Goal: Task Accomplishment & Management: Use online tool/utility

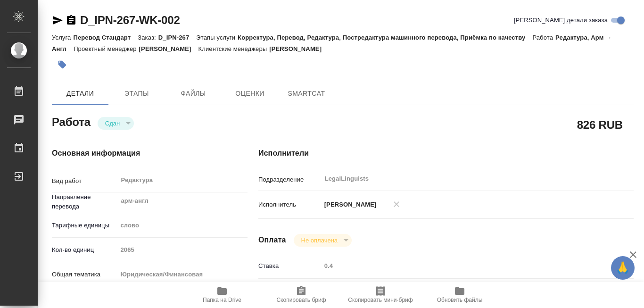
type textarea "x"
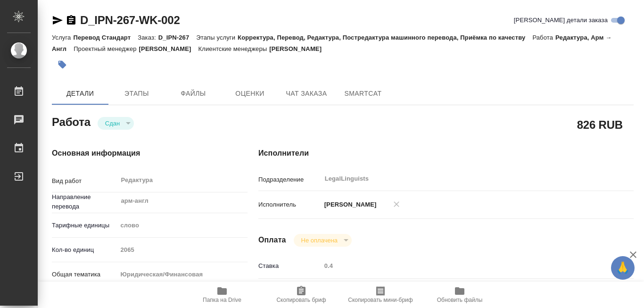
type textarea "x"
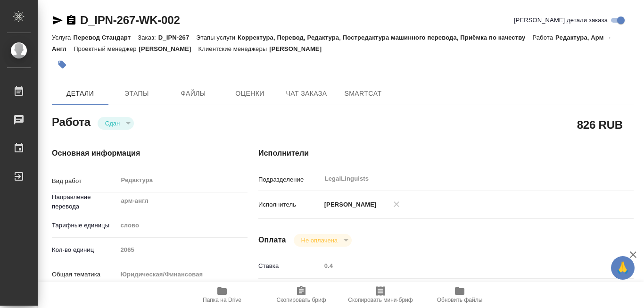
type textarea "x"
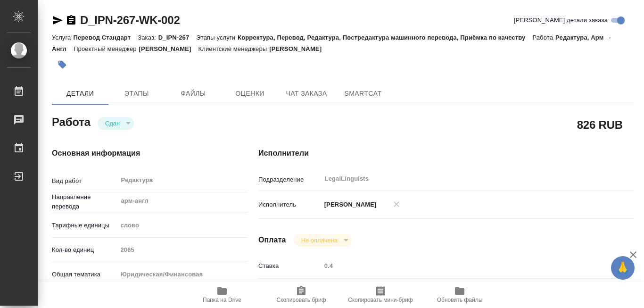
type textarea "x"
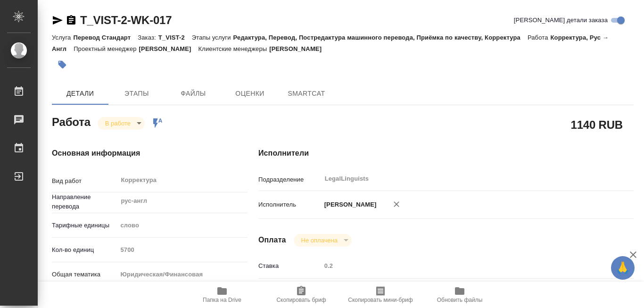
type textarea "x"
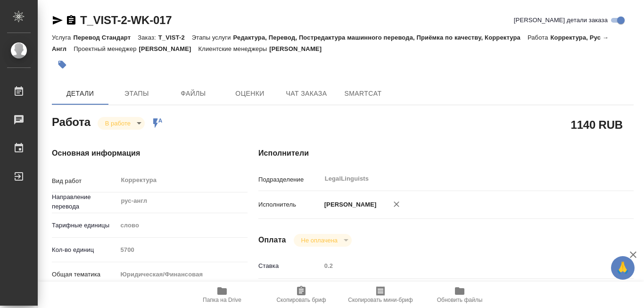
type textarea "x"
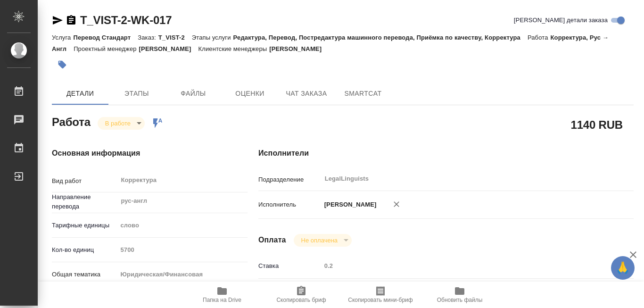
type textarea "x"
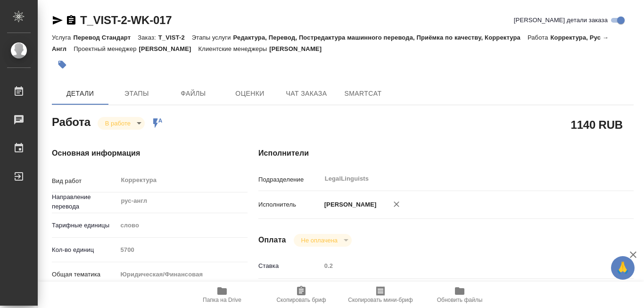
type textarea "x"
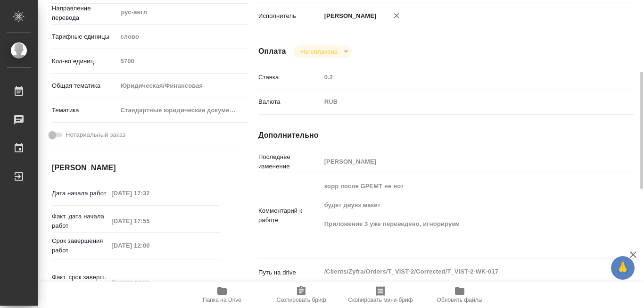
scroll to position [236, 0]
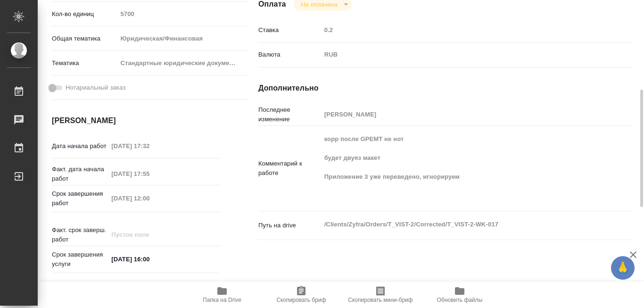
click at [224, 288] on icon "button" at bounding box center [221, 291] width 9 height 8
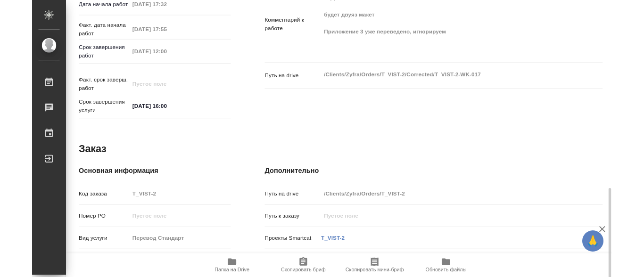
scroll to position [424, 0]
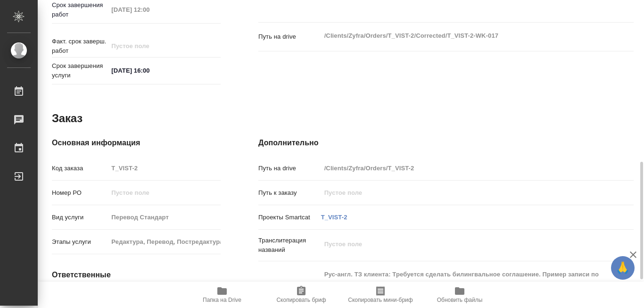
drag, startPoint x: 388, startPoint y: 163, endPoint x: 421, endPoint y: 163, distance: 33.0
click at [421, 163] on input "/Clients/Zyfra/Orders/T_VIST-2" at bounding box center [461, 168] width 281 height 14
type textarea "x"
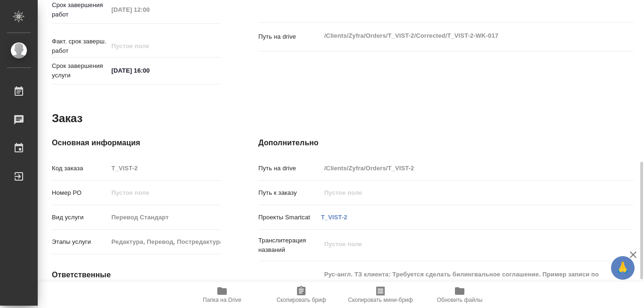
type textarea "x"
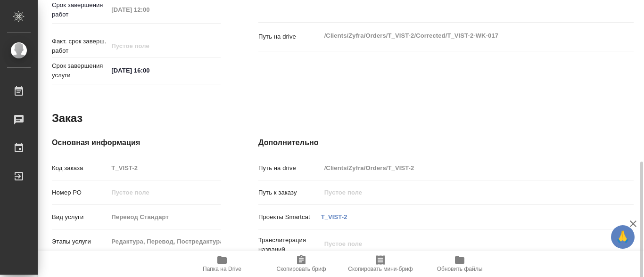
type textarea "x"
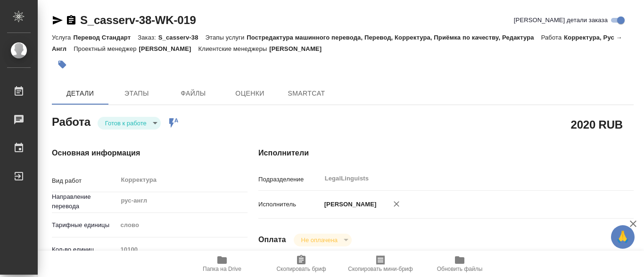
type textarea "x"
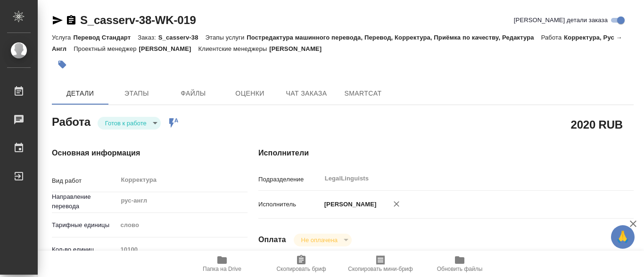
type textarea "x"
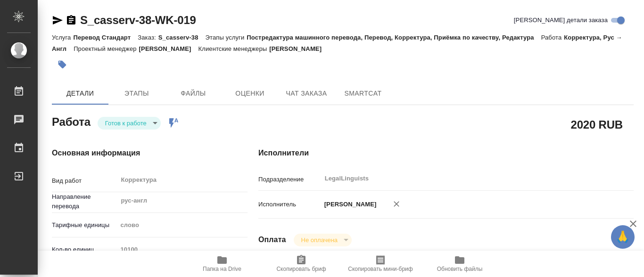
type textarea "x"
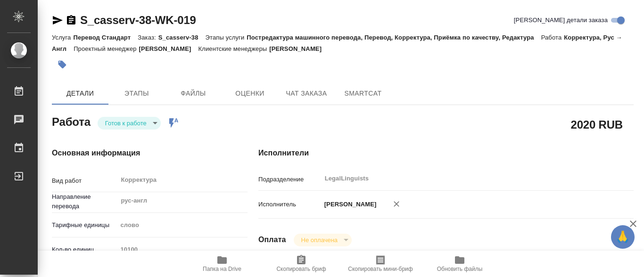
type textarea "x"
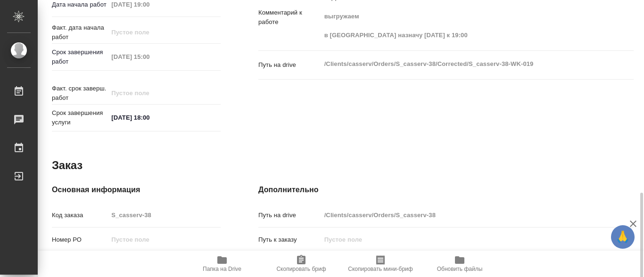
scroll to position [424, 0]
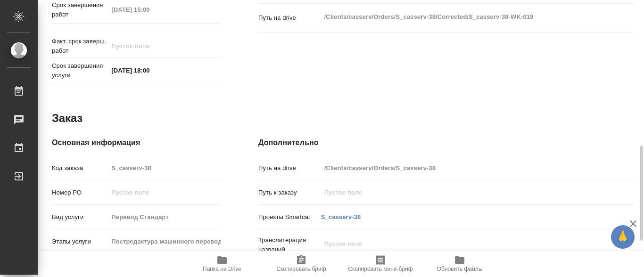
drag, startPoint x: 398, startPoint y: 164, endPoint x: 433, endPoint y: 164, distance: 35.3
click at [433, 164] on input "/Clients/casserv/Orders/S_casserv-38" at bounding box center [461, 168] width 281 height 14
click at [393, 168] on input "/Clients/casserv/Orders/S_casserv-38" at bounding box center [461, 168] width 281 height 14
drag, startPoint x: 396, startPoint y: 163, endPoint x: 438, endPoint y: 164, distance: 41.5
click at [438, 164] on input "/Clients/casserv/Orders/S_casserv-38" at bounding box center [461, 168] width 281 height 14
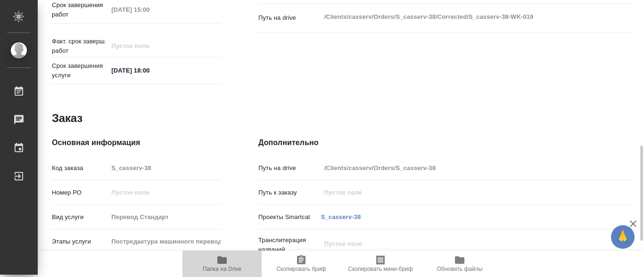
click at [220, 258] on icon "button" at bounding box center [221, 260] width 9 height 8
